Goal: Task Accomplishment & Management: Use online tool/utility

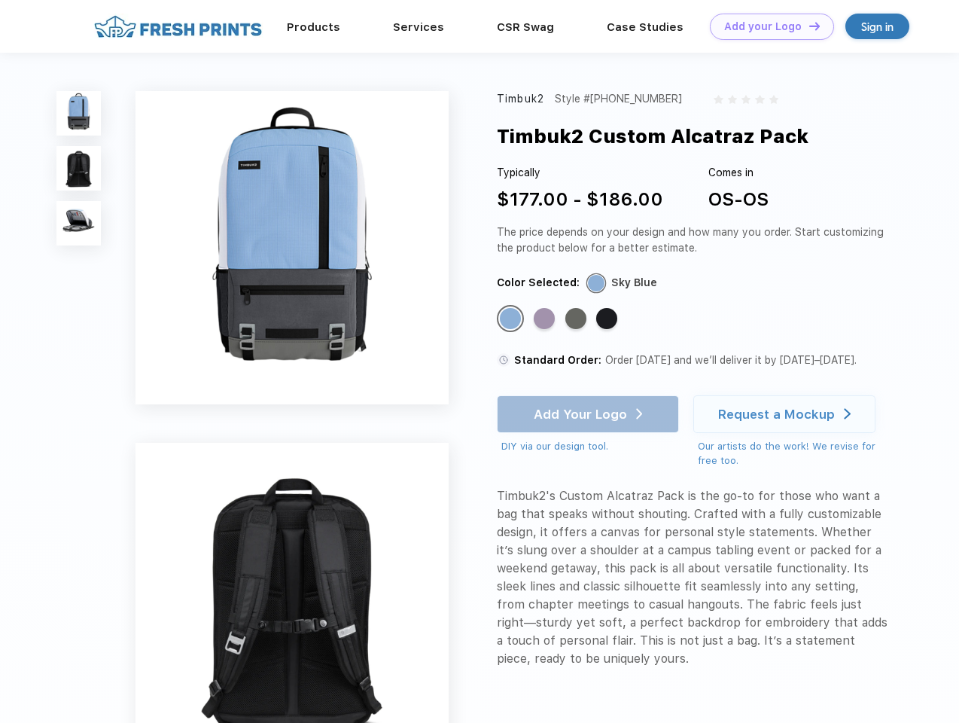
click at [767, 26] on link "Add your Logo Design Tool" at bounding box center [772, 27] width 124 height 26
click at [0, 0] on div "Design Tool" at bounding box center [0, 0] width 0 height 0
click at [808, 26] on link "Add your Logo Design Tool" at bounding box center [772, 27] width 124 height 26
click at [79, 113] on img at bounding box center [78, 113] width 44 height 44
click at [79, 169] on img at bounding box center [78, 168] width 44 height 44
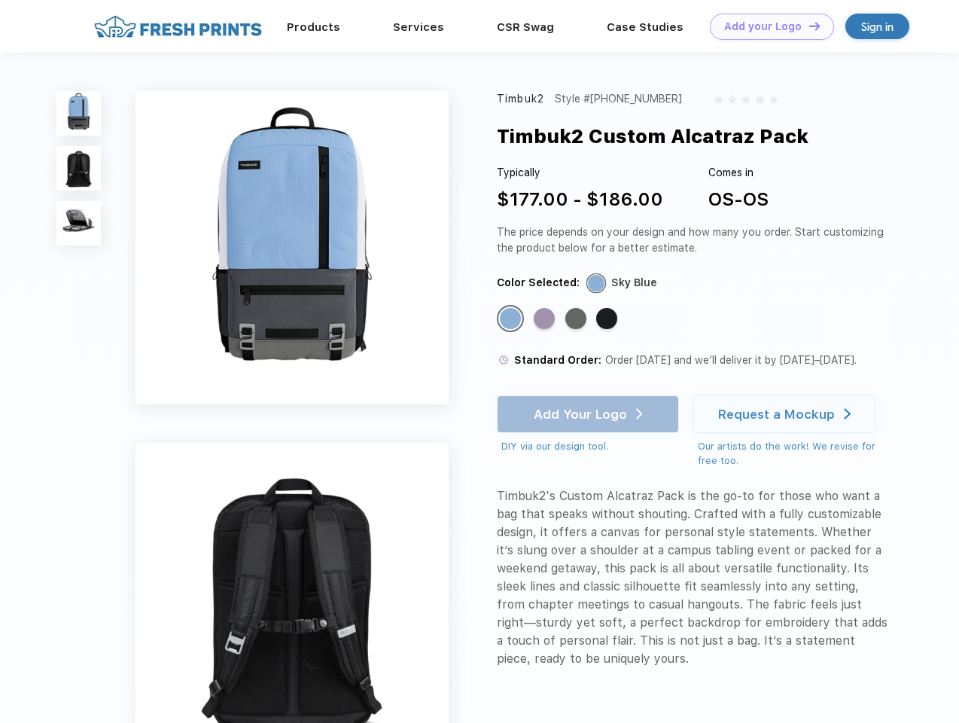
click at [79, 224] on img at bounding box center [78, 223] width 44 height 44
click at [512, 319] on div "Standard Color" at bounding box center [510, 318] width 21 height 21
click at [546, 319] on div "Standard Color" at bounding box center [544, 318] width 21 height 21
click at [578, 319] on div "Standard Color" at bounding box center [576, 318] width 21 height 21
click at [608, 319] on div "Standard Color" at bounding box center [606, 318] width 21 height 21
